Goal: Information Seeking & Learning: Learn about a topic

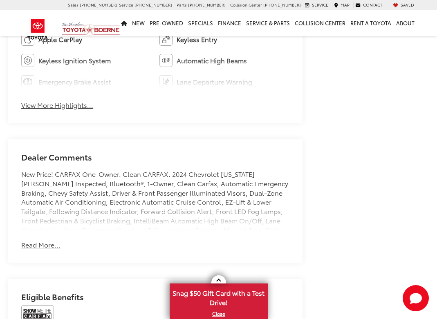
scroll to position [541, 0]
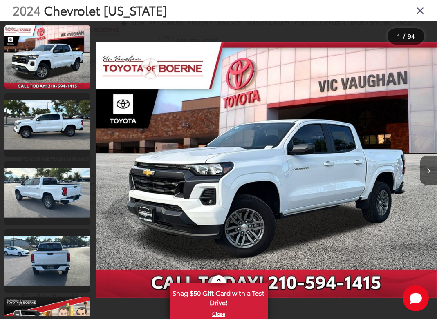
click at [276, 94] on div "2024 Chevrolet Colorado LT 0" at bounding box center [266, 170] width 341 height 287
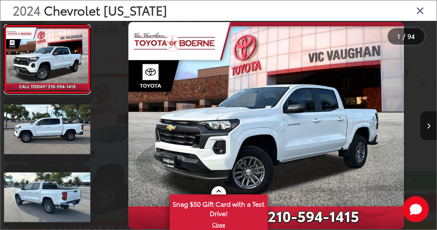
scroll to position [0, 0]
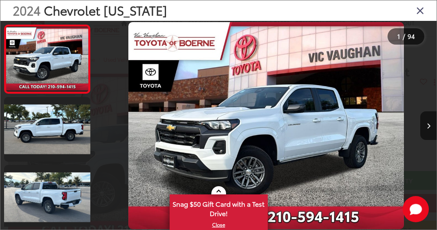
click at [40, 129] on link at bounding box center [47, 129] width 86 height 65
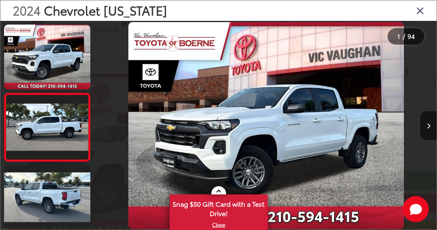
click at [28, 135] on link at bounding box center [47, 127] width 86 height 69
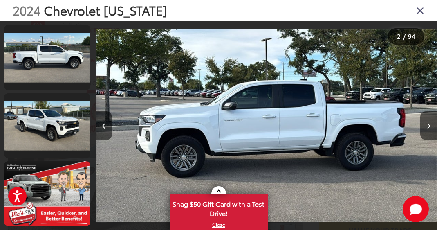
scroll to position [694, 0]
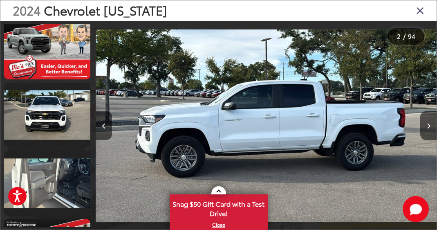
click at [42, 113] on link at bounding box center [47, 114] width 86 height 65
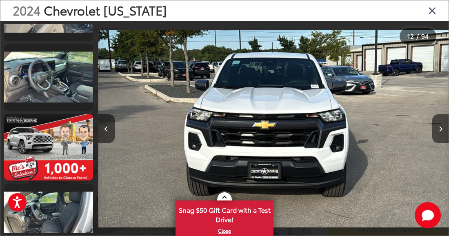
scroll to position [1033, 0]
click at [41, 79] on link at bounding box center [48, 77] width 89 height 67
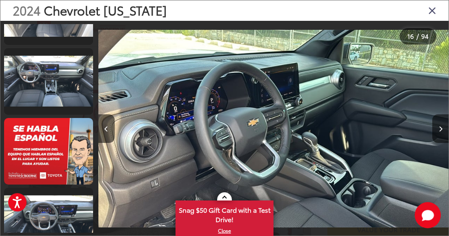
scroll to position [1659, 0]
click at [38, 74] on link at bounding box center [48, 81] width 89 height 67
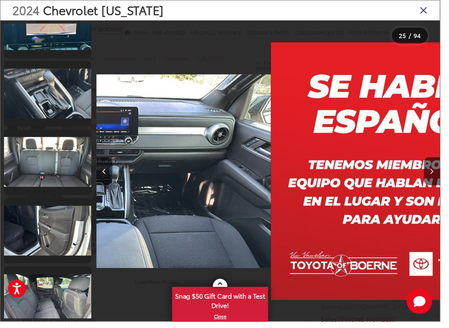
scroll to position [2413, 0]
click at [37, 129] on link at bounding box center [48, 95] width 89 height 67
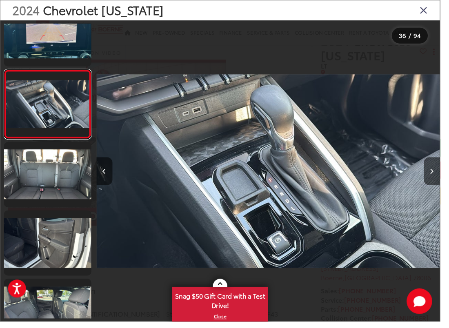
scroll to position [0, 12522]
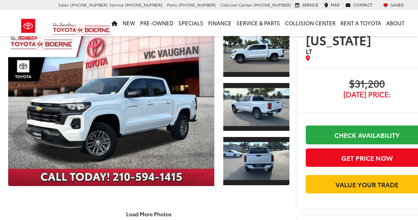
scroll to position [45, 0]
